Goal: Task Accomplishment & Management: Complete application form

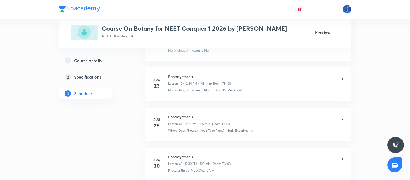
scroll to position [1910, 0]
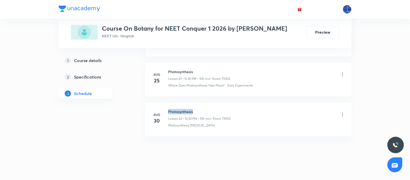
drag, startPoint x: 169, startPoint y: 108, endPoint x: 202, endPoint y: 106, distance: 33.4
click at [202, 109] on h6 "Photosynthesis" at bounding box center [199, 111] width 62 height 5
copy h6 "Photosynthesis"
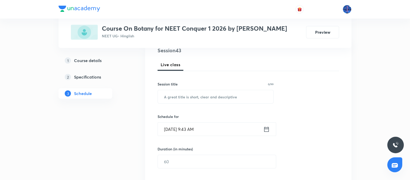
scroll to position [67, 0]
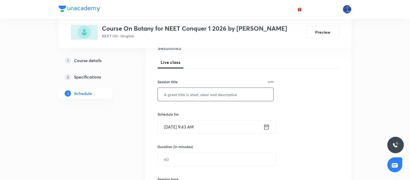
click at [221, 97] on input "text" at bounding box center [216, 94] width 116 height 13
paste input "Photosynthesis"
type input "Photosynthesis"
click at [209, 129] on input "Sep 1, 2025, 9:43 AM" at bounding box center [211, 127] width 106 height 13
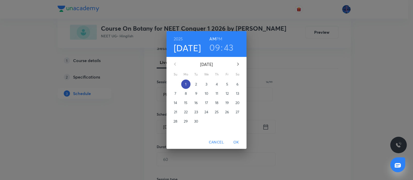
click at [186, 84] on p "1" at bounding box center [185, 84] width 1 height 5
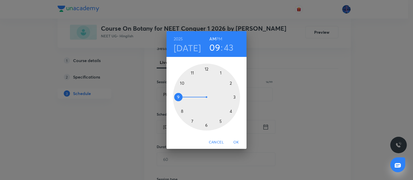
click at [220, 37] on h6 "PM" at bounding box center [219, 38] width 6 height 7
click at [206, 69] on div at bounding box center [206, 97] width 67 height 67
click at [205, 126] on div at bounding box center [206, 97] width 67 height 67
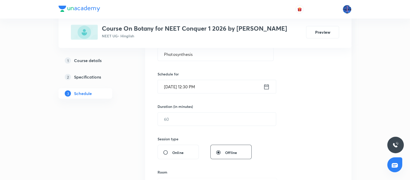
scroll to position [108, 0]
click at [178, 125] on input "text" at bounding box center [217, 119] width 118 height 13
type input "9"
type input "0"
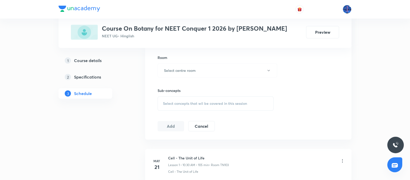
scroll to position [222, 0]
type input "105"
click at [215, 65] on button "Select centre room" at bounding box center [218, 70] width 120 height 14
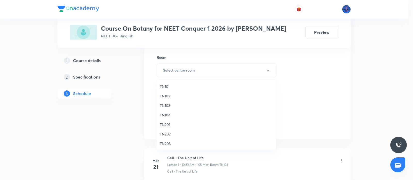
click at [168, 107] on span "TN103" at bounding box center [216, 105] width 113 height 5
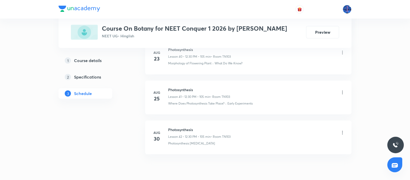
scroll to position [1910, 0]
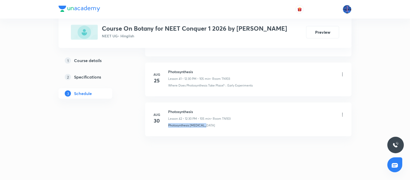
drag, startPoint x: 213, startPoint y: 125, endPoint x: 167, endPoint y: 135, distance: 46.9
copy p "Photosynthesis Organelle"
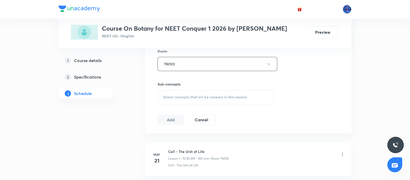
scroll to position [229, 0]
click at [208, 101] on div "Select concepts that wil be covered in this session" at bounding box center [216, 97] width 116 height 14
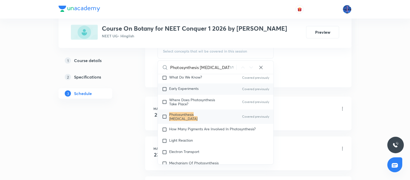
scroll to position [1512, 0]
type input "Photosynthesis Organelle"
click at [199, 129] on span "How Many Pigments Are Involved In Photosynthesis?" at bounding box center [212, 128] width 86 height 5
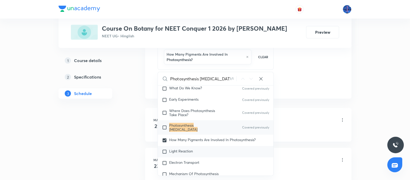
click at [173, 150] on span "Light Reaction" at bounding box center [181, 151] width 24 height 5
checkbox input "true"
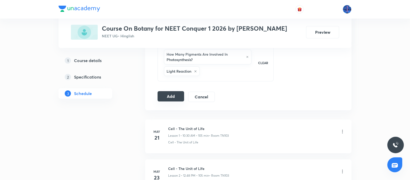
click at [171, 95] on button "Add" at bounding box center [171, 96] width 27 height 10
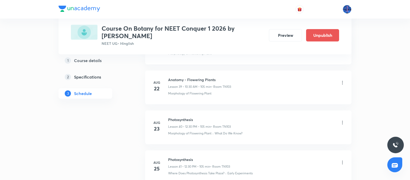
scroll to position [1720, 0]
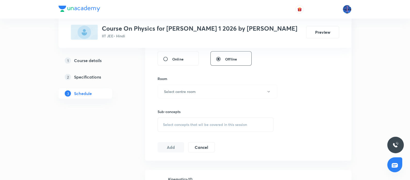
scroll to position [201, 0]
click at [213, 125] on span "Select concepts that wil be covered in this session" at bounding box center [205, 125] width 84 height 4
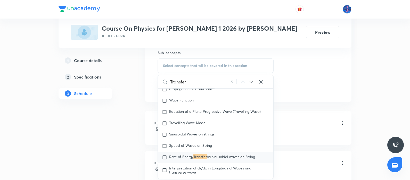
scroll to position [260, 0]
type input "Transfer"
click at [253, 82] on icon at bounding box center [251, 82] width 6 height 6
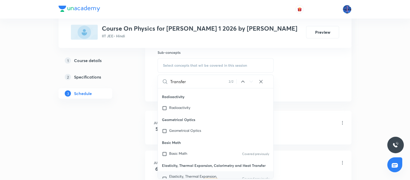
scroll to position [14271, 0]
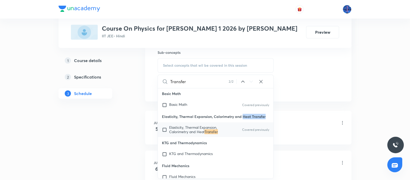
drag, startPoint x: 243, startPoint y: 137, endPoint x: 244, endPoint y: 141, distance: 4.7
click at [244, 123] on p "Elasticity, Thermal Expansion, Calorimetry and Heat Transfer" at bounding box center [216, 117] width 116 height 12
copy p "Heat Transfer"
click at [196, 134] on span "Elasticity, Thermal Expansion, Calorimetry and Heat" at bounding box center [193, 129] width 48 height 9
checkbox input "true"
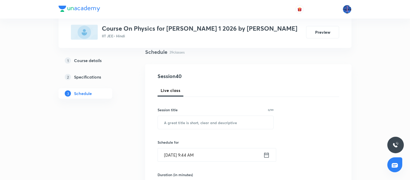
scroll to position [47, 0]
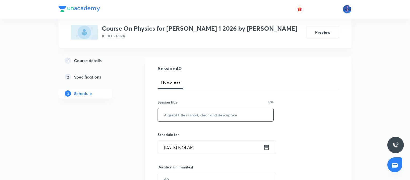
click at [212, 114] on input "text" at bounding box center [216, 114] width 116 height 13
paste input "Heat Transfer"
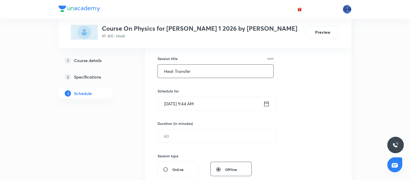
scroll to position [91, 0]
type input "Heat Transfer"
click at [234, 107] on input "Sep 1, 2025, 9:44 AM" at bounding box center [211, 103] width 106 height 13
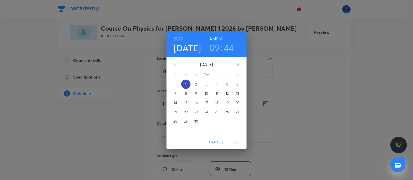
click at [187, 84] on span "1" at bounding box center [185, 84] width 9 height 5
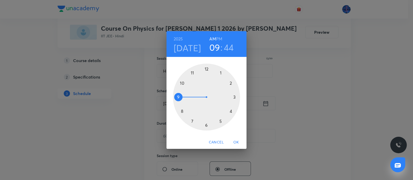
click at [183, 83] on div at bounding box center [206, 97] width 67 height 67
click at [206, 124] on div at bounding box center [206, 97] width 67 height 67
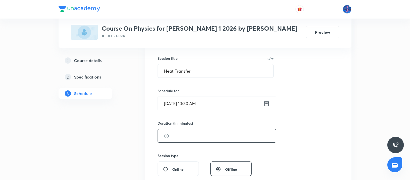
click at [196, 136] on input "text" at bounding box center [217, 136] width 118 height 13
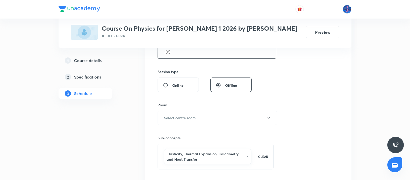
scroll to position [175, 0]
type input "105"
click at [222, 120] on button "Select centre room" at bounding box center [218, 117] width 120 height 14
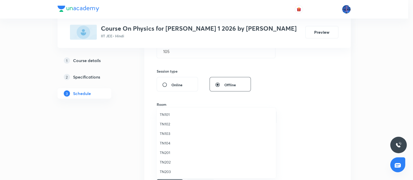
click at [169, 117] on span "TN101" at bounding box center [216, 114] width 113 height 5
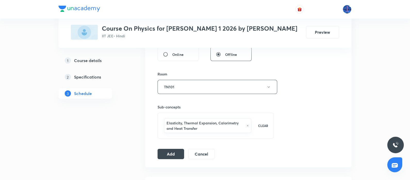
scroll to position [206, 0]
click at [174, 155] on button "Add" at bounding box center [171, 153] width 27 height 10
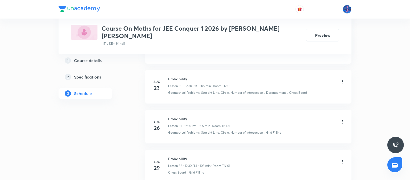
scroll to position [2399, 0]
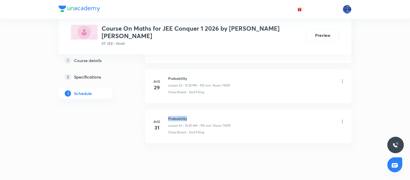
drag, startPoint x: 168, startPoint y: 106, endPoint x: 201, endPoint y: 105, distance: 32.8
click at [201, 116] on h6 "Probability" at bounding box center [199, 118] width 62 height 5
copy h6 "Probability"
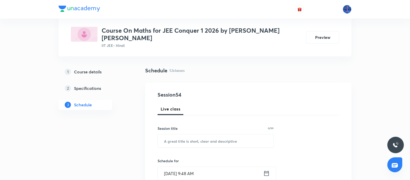
scroll to position [29, 0]
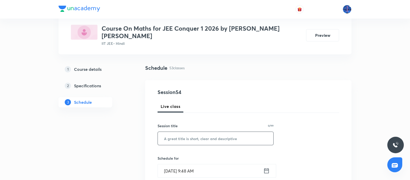
click at [228, 132] on input "text" at bounding box center [216, 138] width 116 height 13
paste input "Probability"
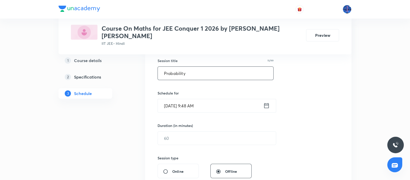
scroll to position [96, 0]
type input "Probability"
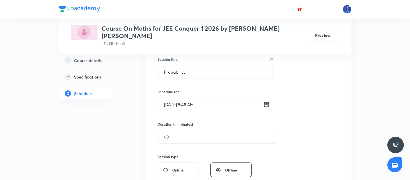
click at [235, 98] on input "[DATE] 9:48 AM" at bounding box center [211, 104] width 106 height 13
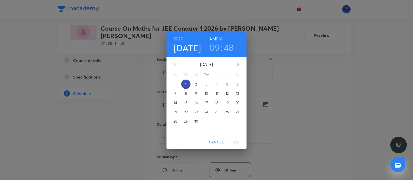
click at [187, 83] on span "1" at bounding box center [185, 84] width 9 height 5
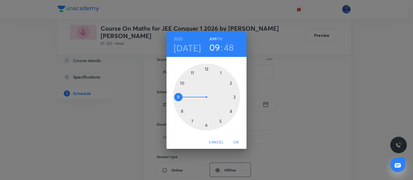
click at [218, 38] on h6 "PM" at bounding box center [219, 38] width 6 height 7
click at [206, 69] on div at bounding box center [206, 97] width 67 height 67
click at [206, 125] on div at bounding box center [206, 97] width 67 height 67
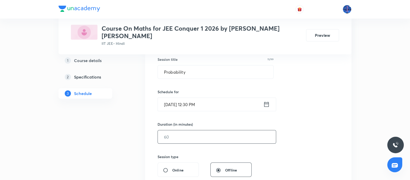
click at [196, 131] on input "text" at bounding box center [217, 137] width 118 height 13
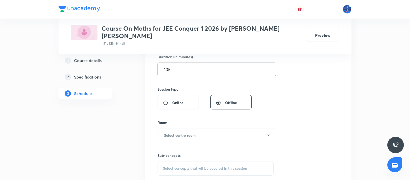
scroll to position [174, 0]
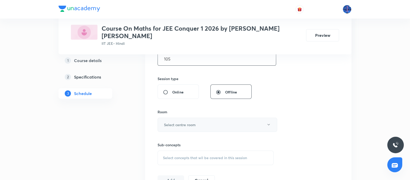
type input "105"
click at [217, 118] on button "Select centre room" at bounding box center [218, 125] width 120 height 14
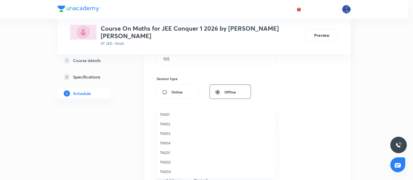
click at [170, 115] on span "TN101" at bounding box center [216, 114] width 113 height 5
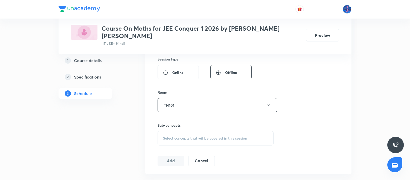
scroll to position [194, 0]
click at [205, 136] on span "Select concepts that wil be covered in this session" at bounding box center [205, 138] width 84 height 4
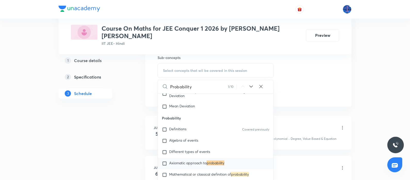
scroll to position [262, 0]
type input "Probability"
click at [199, 161] on span "Axiomatic approach to" at bounding box center [187, 163] width 37 height 5
checkbox input "true"
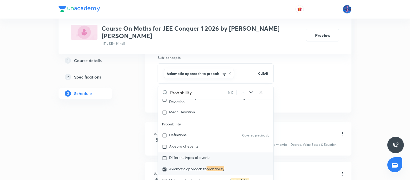
click at [188, 156] on p "Different types of events" at bounding box center [189, 158] width 41 height 5
checkbox input "true"
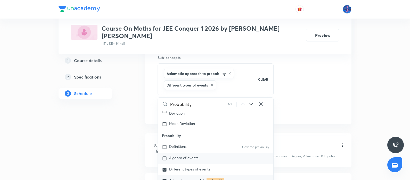
click at [182, 153] on div "Algebra of events" at bounding box center [216, 158] width 116 height 11
checkbox input "true"
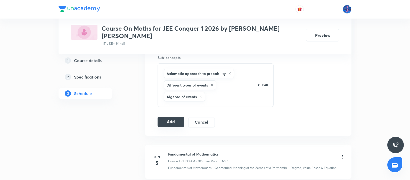
click at [173, 117] on button "Add" at bounding box center [171, 122] width 27 height 10
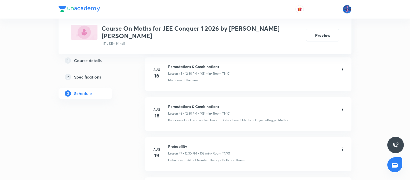
scroll to position [2208, 0]
